Goal: Information Seeking & Learning: Check status

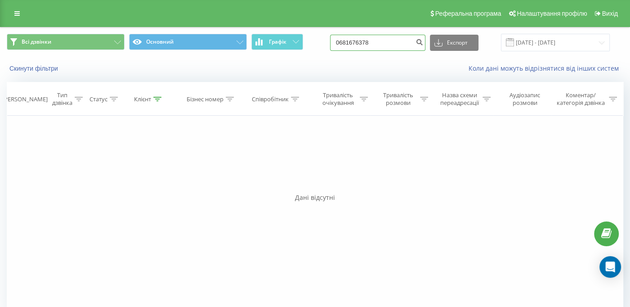
drag, startPoint x: 352, startPoint y: 48, endPoint x: 328, endPoint y: 47, distance: 24.7
click at [329, 48] on div "Всі дзвінки Основний Графік 0681676378 Експорт .csv .xls .xlsx [DATE] - [DATE]" at bounding box center [315, 43] width 616 height 18
paste input "976908339"
type input "0976908339"
click at [423, 41] on icon "submit" at bounding box center [419, 40] width 8 height 5
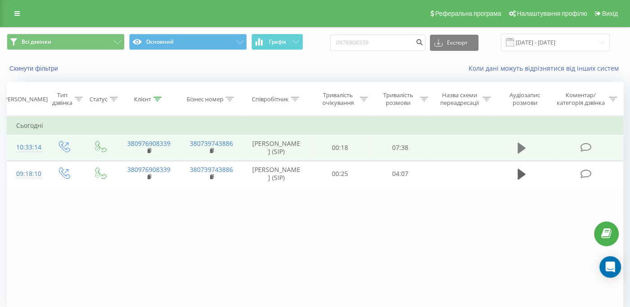
click at [519, 151] on icon at bounding box center [521, 148] width 8 height 11
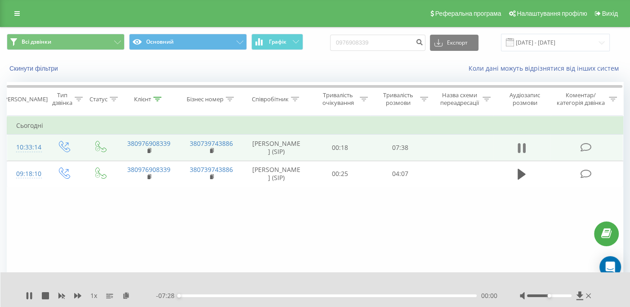
click at [523, 146] on icon at bounding box center [524, 148] width 3 height 10
click at [576, 296] on icon at bounding box center [580, 295] width 8 height 9
click at [582, 293] on icon at bounding box center [580, 295] width 8 height 9
click at [582, 290] on div "1 x - 07:28 00:00 00:00" at bounding box center [315, 289] width 630 height 35
click at [581, 293] on icon at bounding box center [579, 295] width 7 height 9
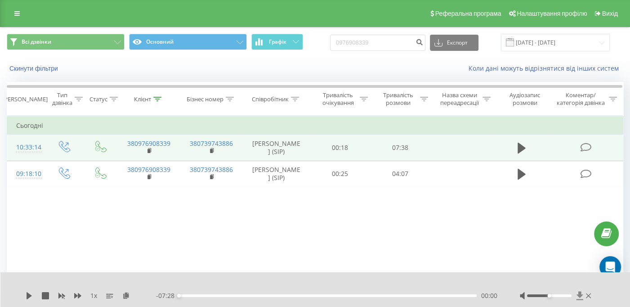
click at [579, 298] on icon at bounding box center [580, 295] width 8 height 9
click at [584, 297] on div at bounding box center [556, 295] width 73 height 9
click at [579, 294] on icon at bounding box center [579, 295] width 7 height 9
drag, startPoint x: 342, startPoint y: 75, endPoint x: 347, endPoint y: 71, distance: 6.5
click at [342, 72] on div "Скинути фільтри Коли дані можуть відрізнятися вiд інших систем" at bounding box center [314, 69] width 629 height 22
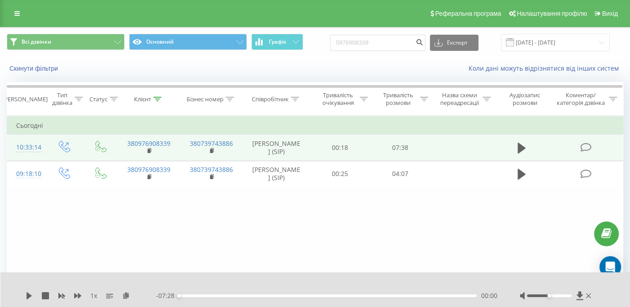
click at [525, 236] on div "Фільтрувати за умовою Дорівнює Введіть значення Скасувати OK Фільтрувати за умо…" at bounding box center [315, 217] width 616 height 202
